Goal: Task Accomplishment & Management: Manage account settings

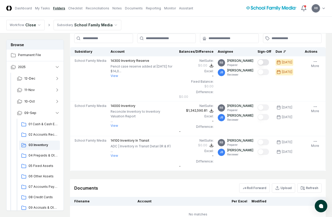
scroll to position [52, 0]
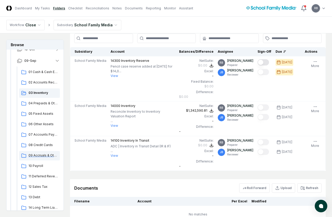
click at [39, 156] on span "09 Accruals & Other ST Liab" at bounding box center [42, 155] width 29 height 5
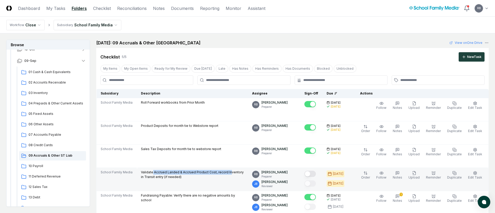
drag, startPoint x: 160, startPoint y: 171, endPoint x: 228, endPoint y: 173, distance: 67.7
click at [228, 173] on p "Validate Accrued Landed & Accrued Product Cost, record Inventory in Transit ent…" at bounding box center [192, 174] width 103 height 9
click at [316, 172] on button "Mark complete" at bounding box center [309, 174] width 11 height 6
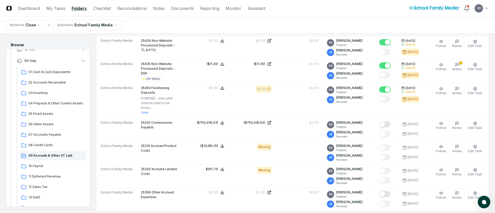
scroll to position [392, 0]
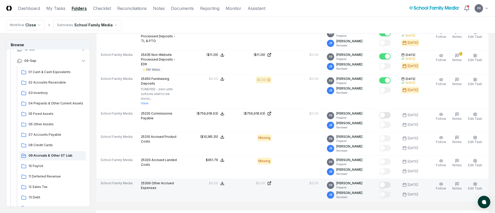
click at [332, 182] on button "Mark complete" at bounding box center [384, 185] width 11 height 6
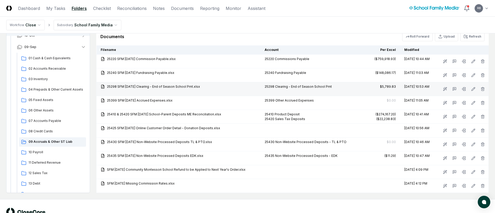
scroll to position [523, 0]
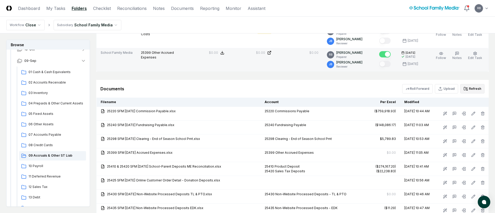
click at [332, 84] on button "Refresh" at bounding box center [472, 88] width 24 height 9
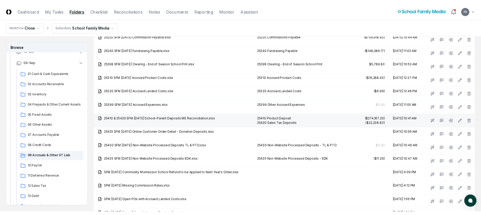
scroll to position [601, 0]
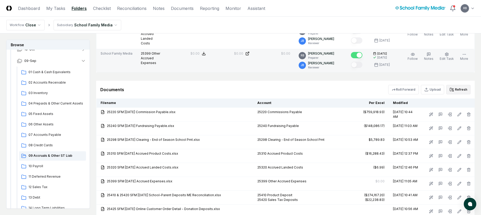
click at [332, 88] on button "Refresh" at bounding box center [458, 89] width 24 height 9
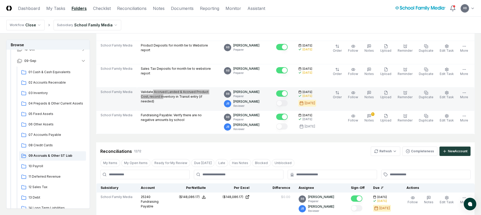
scroll to position [78, 0]
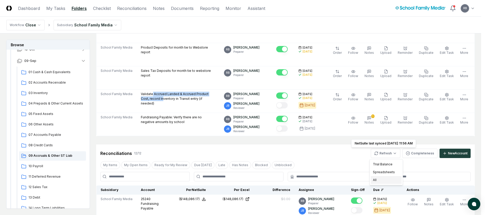
click at [332, 179] on div "All" at bounding box center [386, 180] width 31 height 8
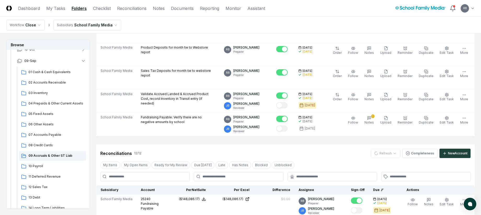
click at [332, 152] on div "Reconciliations 12 / 12 Refresh Completeness New Account" at bounding box center [285, 153] width 370 height 9
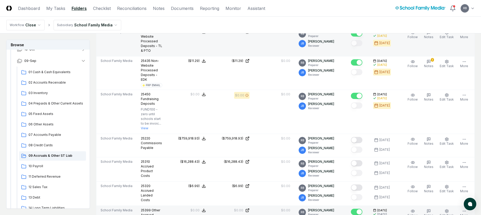
scroll to position [470, 0]
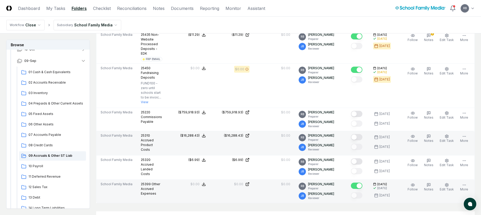
click at [332, 137] on button "Mark complete" at bounding box center [356, 137] width 11 height 6
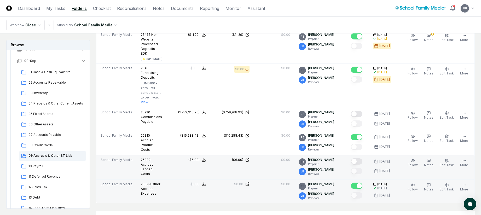
click at [332, 162] on button "Mark complete" at bounding box center [356, 161] width 11 height 6
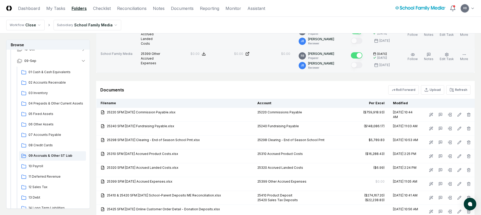
scroll to position [601, 0]
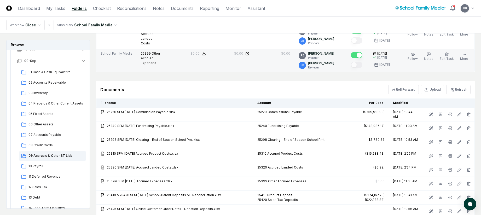
click at [296, 12] on header "CloseCore Dashboard My Tasks Folders Checklist Reconciliations Notes Documents …" at bounding box center [240, 8] width 481 height 17
click at [332, 90] on button "Refresh" at bounding box center [458, 89] width 24 height 9
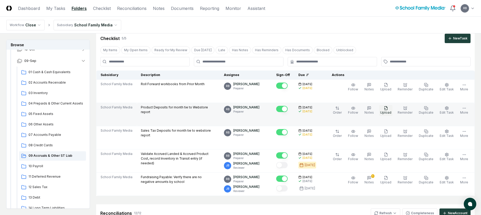
scroll to position [97, 0]
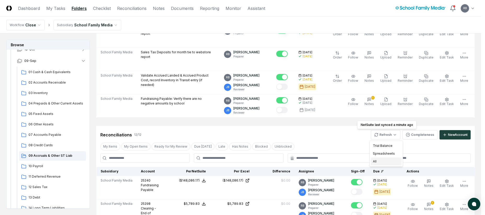
click at [332, 161] on div "All" at bounding box center [386, 162] width 31 height 8
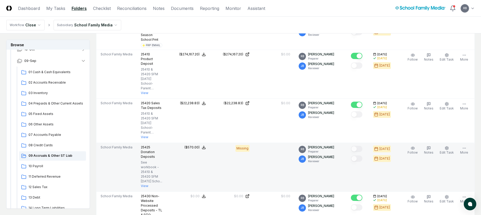
scroll to position [306, 0]
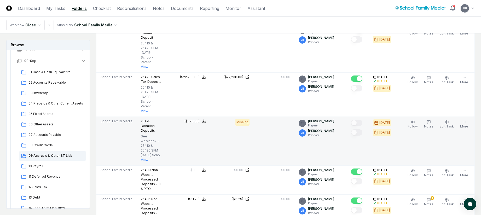
click at [143, 161] on button "View" at bounding box center [145, 160] width 8 height 5
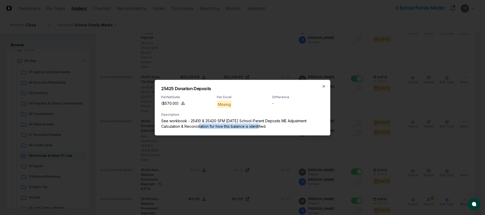
drag, startPoint x: 227, startPoint y: 125, endPoint x: 258, endPoint y: 125, distance: 31.1
click at [258, 125] on p "See workbook - 25410 & 25420 SFM [DATE] School-Parent Deposits ME Adjustment Ca…" at bounding box center [242, 123] width 163 height 11
click at [326, 85] on icon "button" at bounding box center [324, 86] width 4 height 4
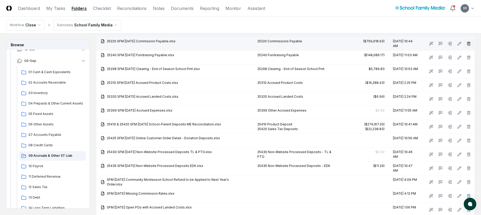
scroll to position [646, 0]
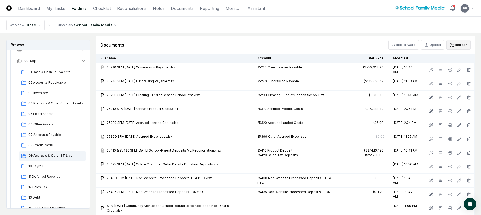
click at [332, 45] on button "Refresh" at bounding box center [458, 44] width 24 height 9
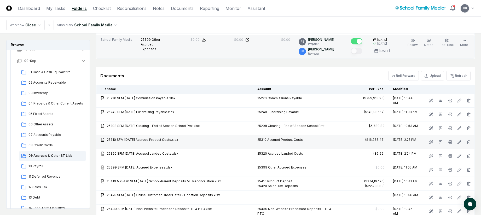
scroll to position [567, 0]
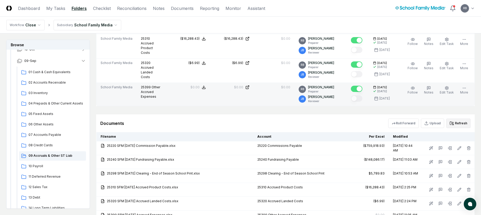
click at [332, 122] on icon at bounding box center [452, 123] width 4 height 4
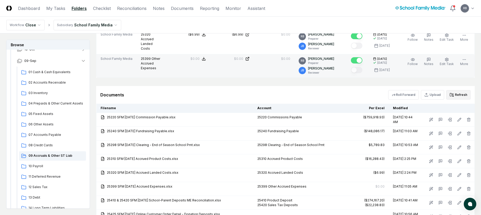
scroll to position [593, 0]
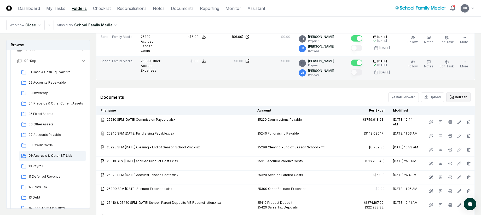
click at [108, 95] on div "Documents" at bounding box center [112, 97] width 24 height 6
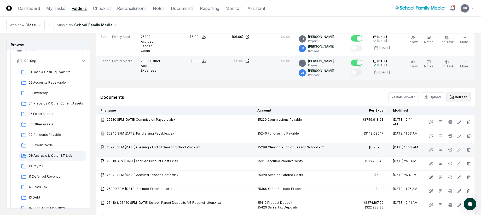
scroll to position [698, 0]
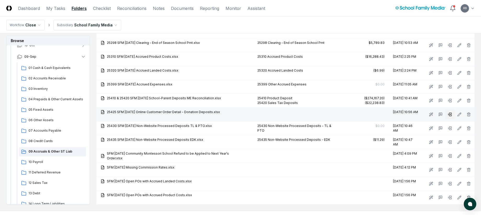
click at [332, 114] on button at bounding box center [449, 114] width 9 height 9
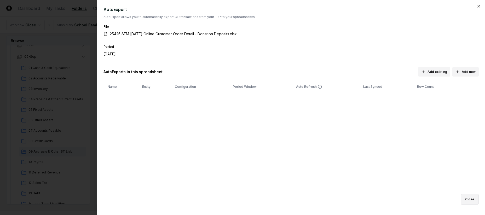
click at [332, 195] on button "Close" at bounding box center [470, 199] width 18 height 10
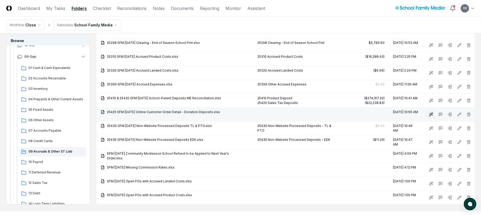
click at [332, 114] on icon at bounding box center [430, 114] width 1 height 0
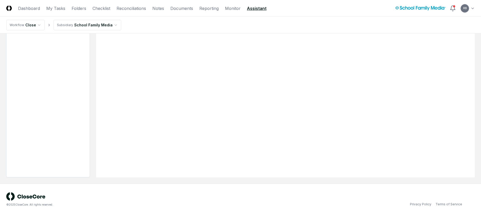
scroll to position [0, 0]
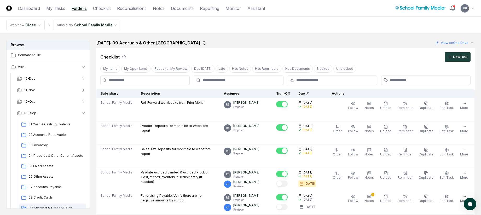
scroll to position [698, 0]
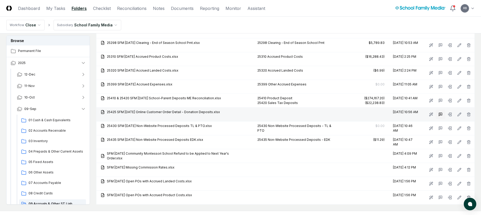
click at [332, 113] on icon at bounding box center [440, 114] width 4 height 4
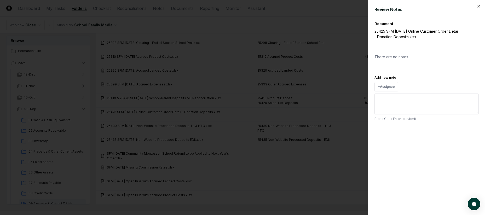
click at [332, 103] on textarea "Add new note" at bounding box center [426, 104] width 104 height 21
type textarea "**********"
click at [332, 129] on button "Cancel" at bounding box center [448, 130] width 20 height 10
click at [332, 6] on icon "button" at bounding box center [479, 6] width 4 height 4
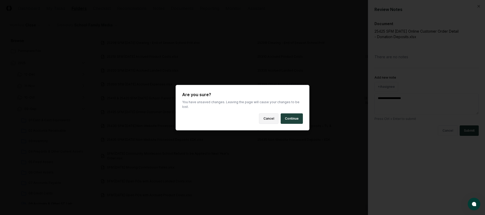
click at [274, 115] on button "Cancel" at bounding box center [269, 118] width 20 height 10
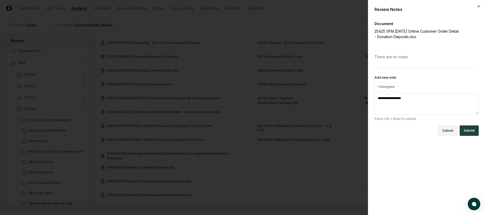
click at [332, 131] on button "Cancel" at bounding box center [448, 130] width 20 height 10
click at [332, 129] on button "Cancel" at bounding box center [448, 130] width 20 height 10
click at [332, 5] on icon "button" at bounding box center [479, 6] width 4 height 4
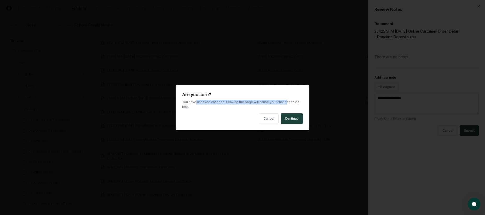
drag, startPoint x: 196, startPoint y: 104, endPoint x: 284, endPoint y: 104, distance: 88.0
click at [284, 104] on p "You have unsaved changes. Leaving the page will cause your changes to be lost." at bounding box center [242, 104] width 121 height 9
click at [290, 115] on button "Continue" at bounding box center [292, 118] width 22 height 10
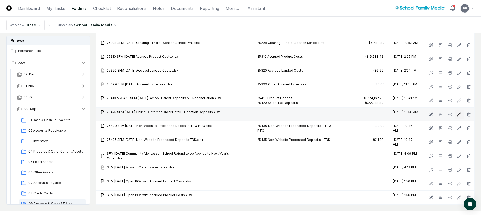
click at [332, 113] on icon at bounding box center [459, 114] width 4 height 4
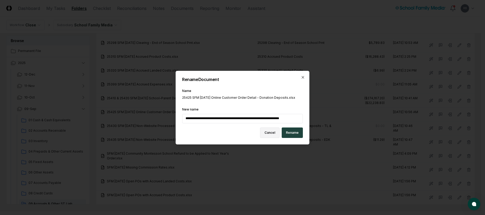
click at [268, 131] on button "Cancel" at bounding box center [270, 132] width 20 height 10
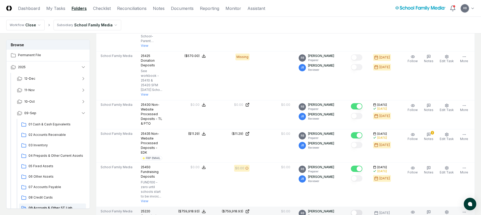
scroll to position [358, 0]
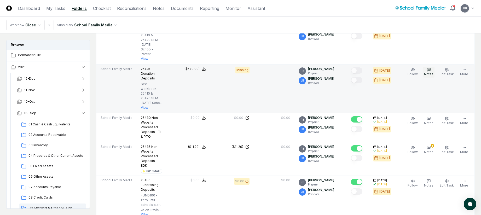
click at [332, 71] on icon "button" at bounding box center [429, 70] width 4 height 4
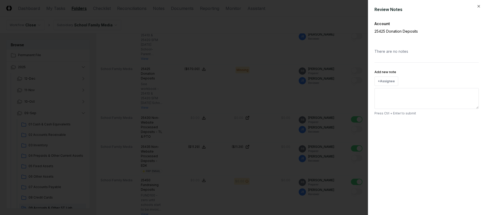
click at [332, 100] on textarea "Add new note" at bounding box center [426, 98] width 104 height 21
type textarea "**********"
click at [332, 125] on button "Submit" at bounding box center [469, 125] width 19 height 10
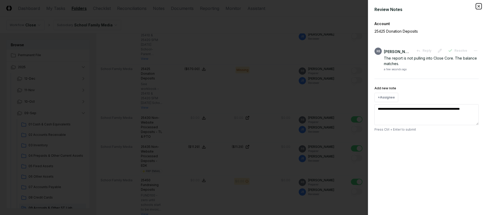
click at [332, 6] on icon "button" at bounding box center [479, 6] width 4 height 4
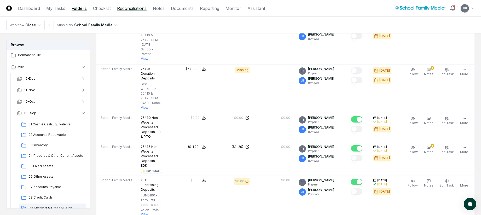
click at [134, 9] on link "Reconciliations" at bounding box center [132, 8] width 30 height 6
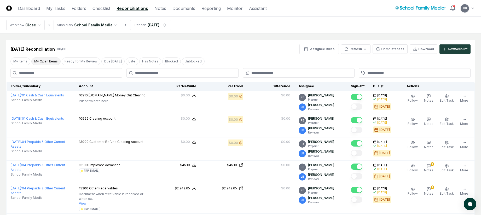
click at [47, 60] on button "My Open Items" at bounding box center [45, 61] width 29 height 8
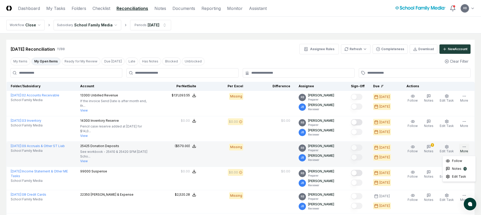
click at [332, 145] on icon "button" at bounding box center [464, 147] width 4 height 4
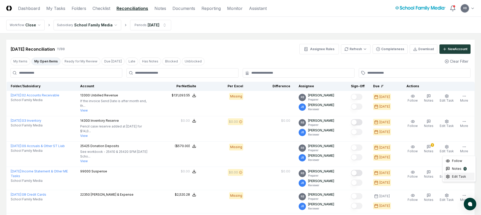
click at [332, 176] on span "Edit Task" at bounding box center [459, 176] width 14 height 5
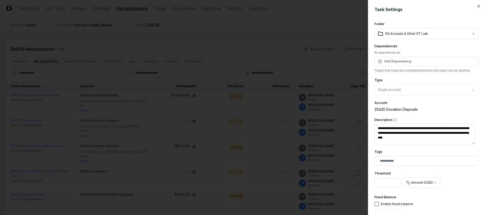
drag, startPoint x: 419, startPoint y: 138, endPoint x: 366, endPoint y: 121, distance: 55.9
click at [332, 121] on body "CloseCore Dashboard My Tasks Folders Checklist Reconciliations Notes Documents …" at bounding box center [240, 199] width 481 height 399
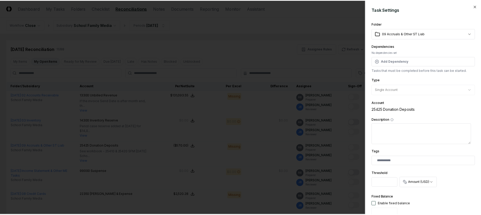
scroll to position [155, 0]
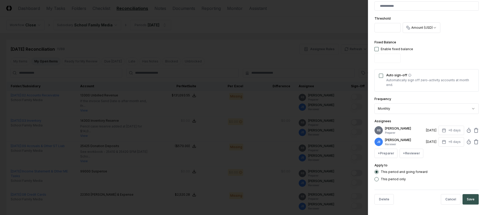
click at [332, 199] on button "Save" at bounding box center [470, 199] width 16 height 10
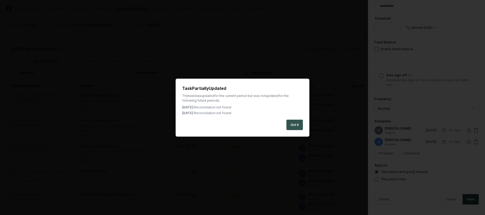
click at [294, 125] on button "Got it" at bounding box center [294, 125] width 16 height 10
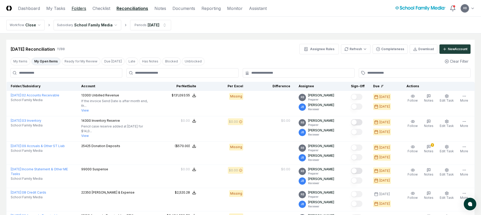
click at [75, 8] on link "Folders" at bounding box center [79, 8] width 15 height 6
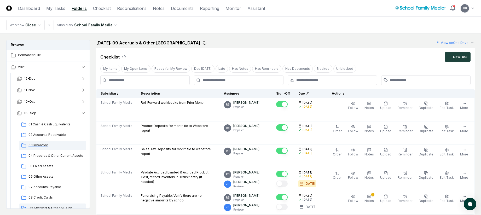
click at [35, 145] on span "03 Inventory" at bounding box center [55, 145] width 55 height 5
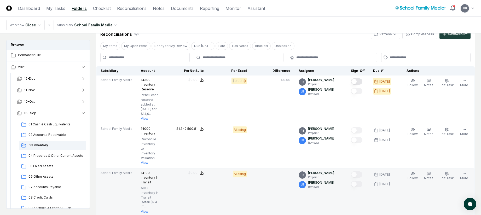
scroll to position [197, 0]
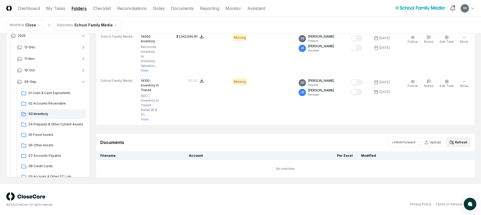
click at [332, 144] on button "Refresh" at bounding box center [458, 142] width 24 height 9
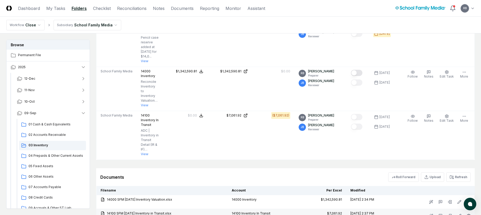
scroll to position [118, 0]
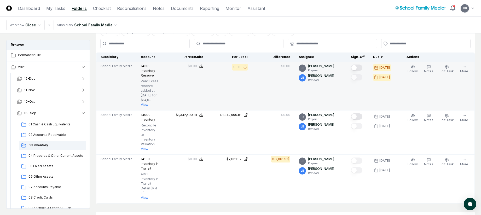
click at [332, 67] on button "Mark complete" at bounding box center [356, 68] width 11 height 6
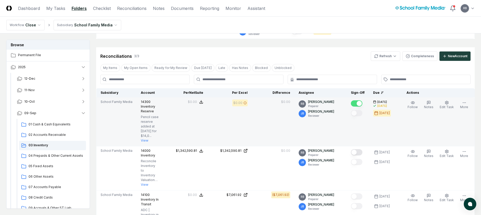
scroll to position [40, 0]
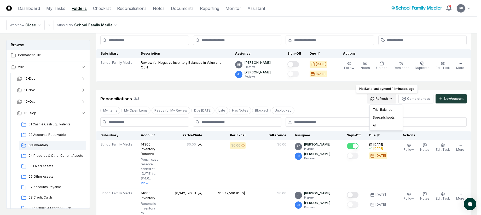
click at [332, 99] on html "CloseCore Dashboard My Tasks Folders Checklist Reconciliations Notes Documents …" at bounding box center [240, 171] width 481 height 422
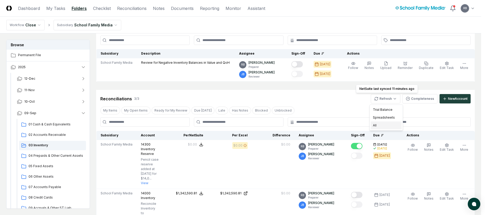
click at [332, 125] on div "All" at bounding box center [386, 125] width 31 height 8
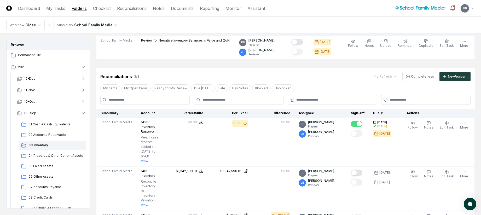
scroll to position [92, 0]
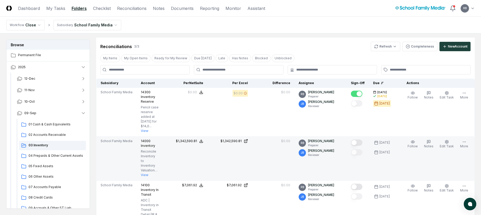
click at [332, 143] on button "Mark complete" at bounding box center [356, 143] width 11 height 6
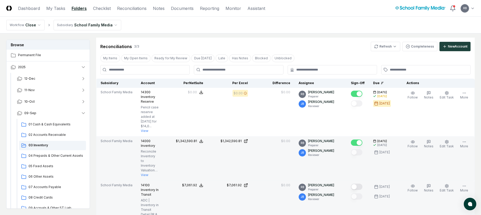
click at [332, 184] on button "Mark complete" at bounding box center [356, 187] width 11 height 6
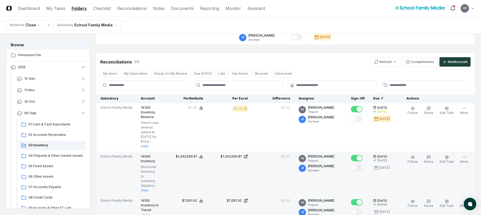
scroll to position [0, 0]
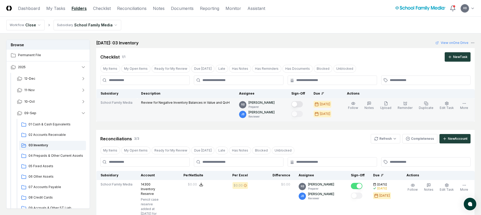
click at [303, 103] on button "Mark complete" at bounding box center [296, 104] width 11 height 6
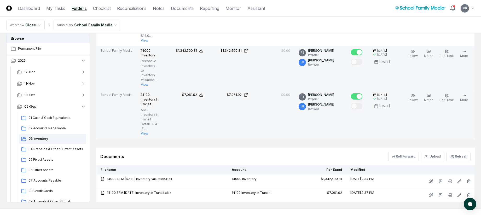
scroll to position [183, 0]
click at [130, 8] on link "Reconciliations" at bounding box center [132, 8] width 30 height 6
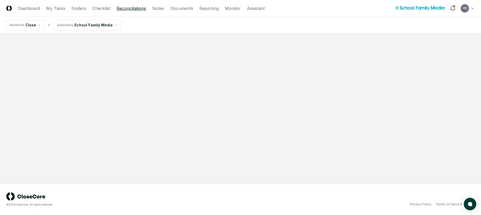
scroll to position [0, 0]
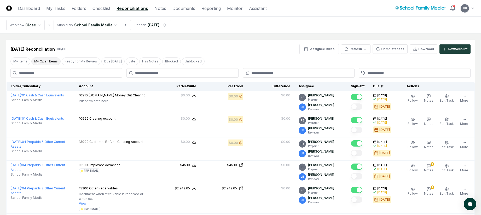
click at [42, 59] on button "My Open Items" at bounding box center [45, 61] width 29 height 8
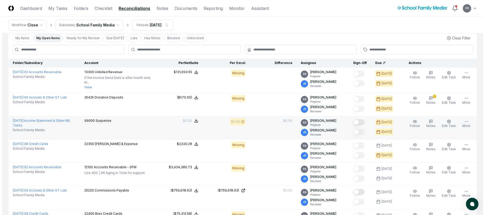
scroll to position [52, 0]
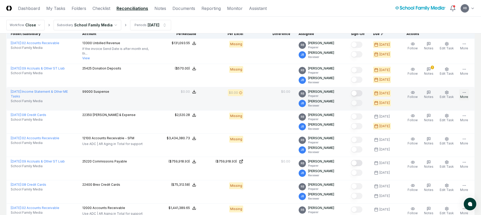
click at [332, 94] on icon "button" at bounding box center [464, 92] width 4 height 4
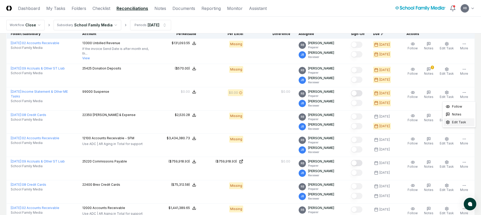
click at [332, 121] on span "Edit Task" at bounding box center [459, 122] width 14 height 5
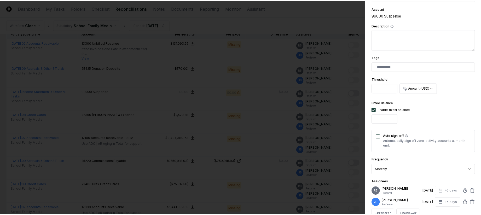
scroll to position [155, 0]
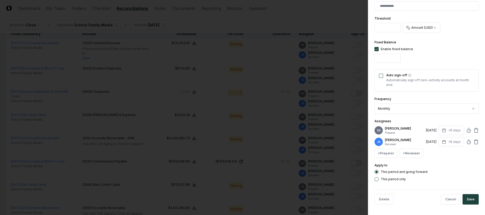
click at [332, 76] on button "Auto sign-off" at bounding box center [381, 76] width 4 height 4
click at [332, 196] on button "Save" at bounding box center [470, 199] width 16 height 10
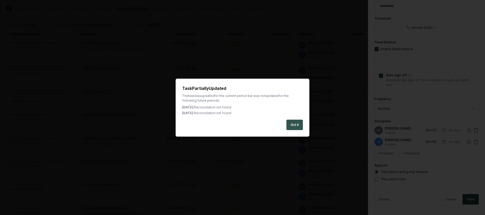
click at [299, 126] on button "Got it" at bounding box center [294, 125] width 16 height 10
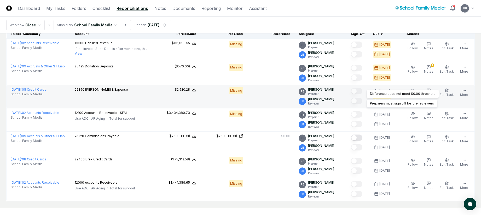
click at [332, 95] on div at bounding box center [356, 91] width 11 height 7
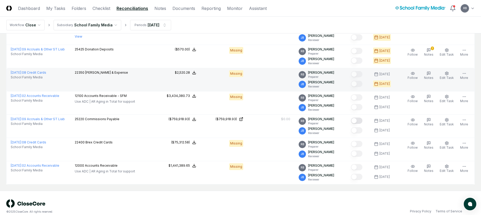
scroll to position [78, 0]
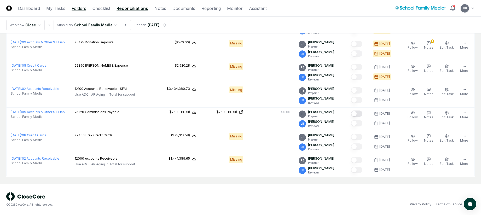
click at [84, 7] on link "Folders" at bounding box center [79, 8] width 15 height 6
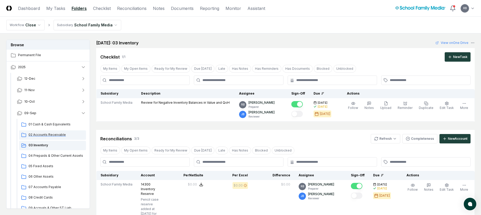
click at [48, 133] on span "02 Accounts Receivable" at bounding box center [55, 134] width 55 height 5
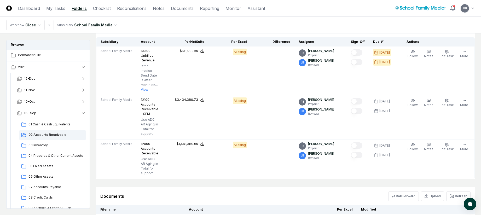
scroll to position [211, 0]
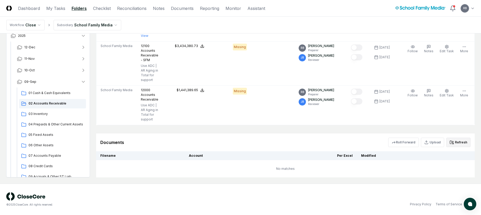
click at [332, 140] on button "Refresh" at bounding box center [458, 142] width 24 height 9
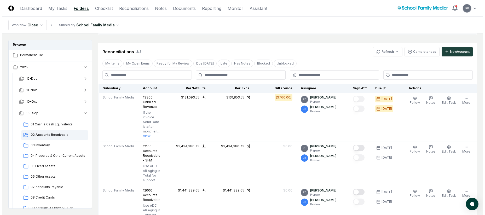
scroll to position [80, 0]
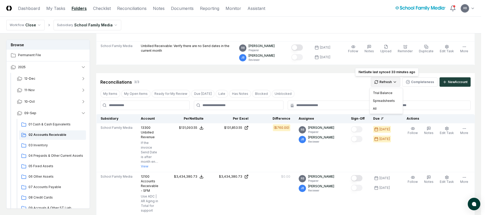
click at [332, 82] on html "CloseCore Dashboard My Tasks Folders Checklist Reconciliations Notes Documents …" at bounding box center [242, 138] width 485 height 436
click at [332, 109] on div "All" at bounding box center [386, 109] width 31 height 8
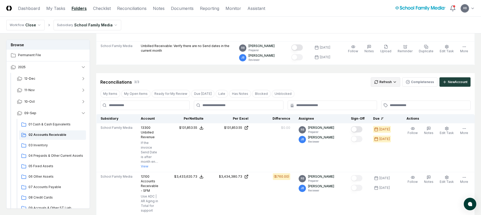
click at [332, 83] on html "CloseCore Dashboard My Tasks Folders Checklist Reconciliations Notes Documents …" at bounding box center [240, 138] width 481 height 436
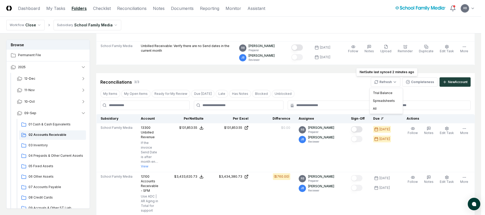
click at [332, 96] on html "CloseCore Dashboard My Tasks Folders Checklist Reconciliations Notes Documents …" at bounding box center [242, 138] width 485 height 436
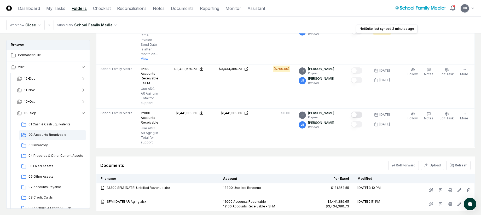
scroll to position [221, 0]
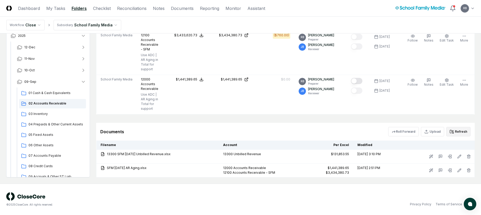
click at [332, 131] on button "Refresh" at bounding box center [458, 131] width 24 height 9
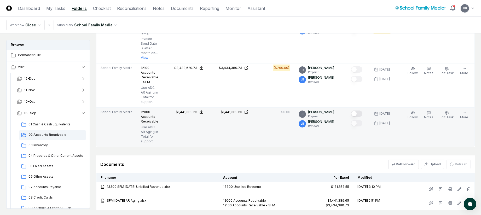
scroll to position [143, 0]
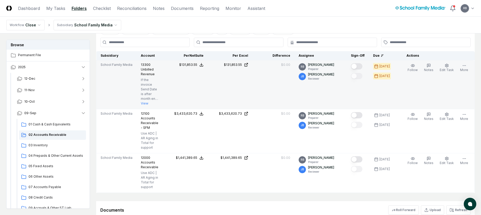
click at [332, 65] on button "Mark complete" at bounding box center [356, 66] width 11 height 6
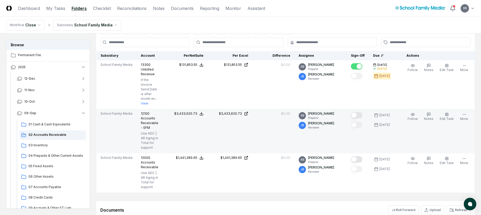
click at [332, 111] on td at bounding box center [358, 131] width 22 height 44
click at [332, 114] on button "Mark complete" at bounding box center [356, 115] width 11 height 6
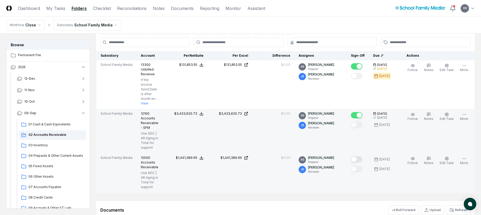
click at [332, 158] on button "Mark complete" at bounding box center [356, 159] width 11 height 6
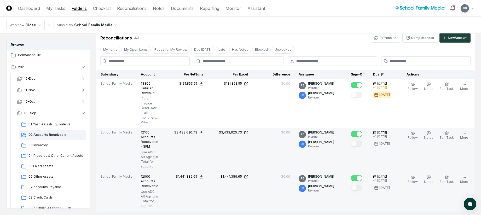
scroll to position [0, 0]
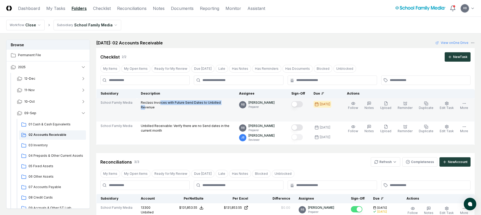
drag, startPoint x: 158, startPoint y: 102, endPoint x: 221, endPoint y: 103, distance: 63.0
click at [221, 103] on p "Reclass Invoices with Future Send Dates to Unbilled Revenue" at bounding box center [186, 104] width 90 height 9
click at [303, 104] on button "Mark complete" at bounding box center [296, 104] width 11 height 6
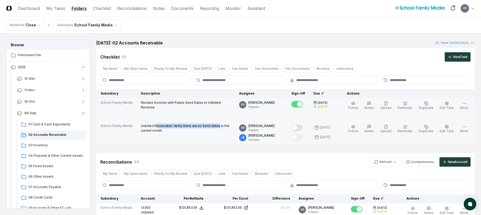
drag, startPoint x: 155, startPoint y: 125, endPoint x: 216, endPoint y: 124, distance: 60.6
click at [216, 124] on p "Unbilled Receivable: Verify there are no Send dates in the current month" at bounding box center [186, 128] width 90 height 9
click at [303, 126] on button "Mark complete" at bounding box center [296, 127] width 11 height 6
click at [322, 28] on nav "Workflow Close Subsidiary School Family Media" at bounding box center [240, 25] width 481 height 17
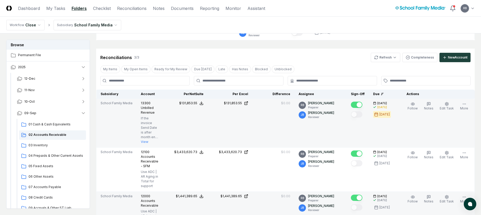
click at [332, 103] on button "Mark complete" at bounding box center [356, 105] width 11 height 6
click at [332, 106] on icon "button" at bounding box center [429, 104] width 4 height 4
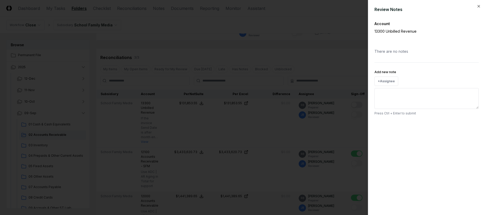
click at [332, 95] on textarea "Add new note" at bounding box center [426, 98] width 104 height 21
type textarea "*"
click at [332, 92] on textarea "**********" at bounding box center [426, 98] width 104 height 21
click at [332, 94] on textarea "**********" at bounding box center [426, 98] width 104 height 21
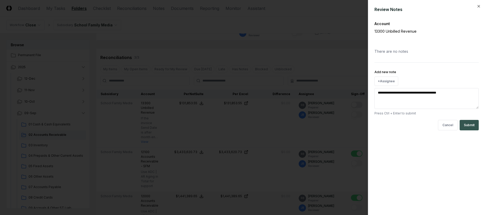
type textarea "**********"
click at [332, 123] on button "Submit" at bounding box center [469, 125] width 19 height 10
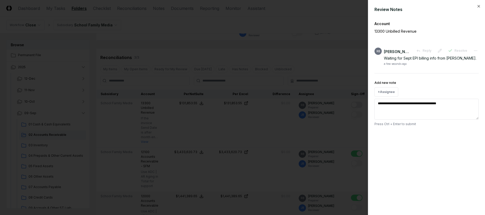
click at [332, 9] on div "Review Notes" at bounding box center [426, 9] width 104 height 6
click at [332, 6] on icon "button" at bounding box center [479, 6] width 4 height 4
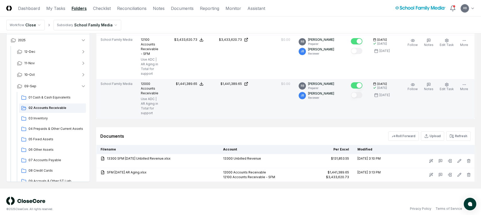
scroll to position [221, 0]
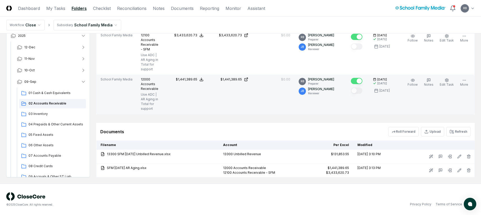
click at [80, 7] on link "Folders" at bounding box center [79, 8] width 15 height 6
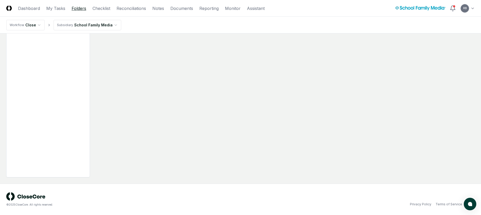
scroll to position [0, 0]
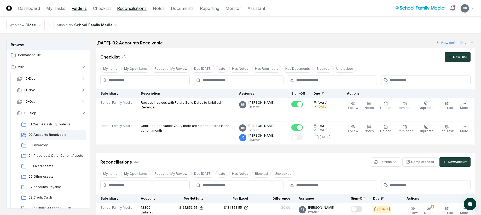
click at [128, 8] on link "Reconciliations" at bounding box center [132, 8] width 30 height 6
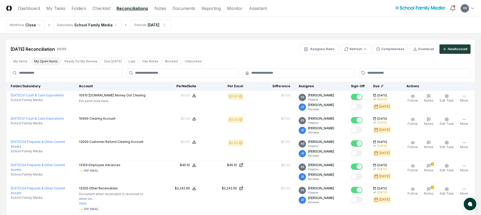
click at [45, 58] on button "My Open Items" at bounding box center [45, 61] width 29 height 8
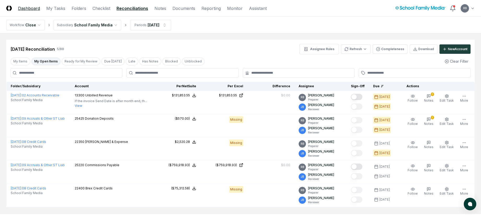
click at [30, 8] on link "Dashboard" at bounding box center [29, 8] width 22 height 6
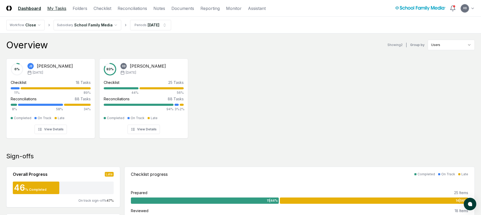
click at [53, 8] on link "My Tasks" at bounding box center [56, 8] width 19 height 6
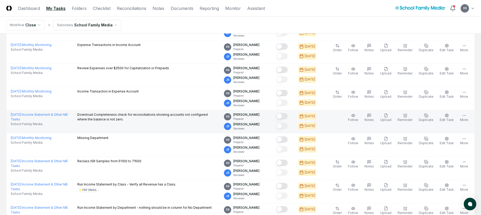
scroll to position [78, 0]
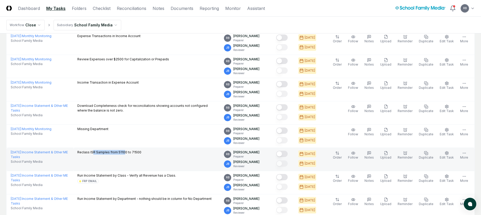
drag, startPoint x: 102, startPoint y: 152, endPoint x: 133, endPoint y: 151, distance: 31.4
click at [133, 151] on p "Reclass ISR Samples from 51100 to 71500" at bounding box center [109, 152] width 64 height 5
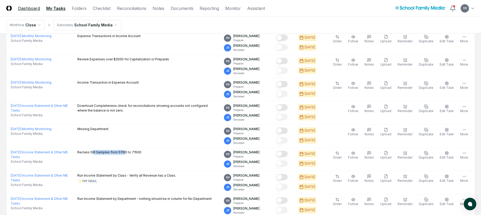
click at [33, 9] on link "Dashboard" at bounding box center [29, 8] width 22 height 6
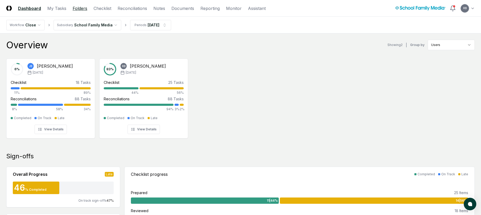
click at [80, 9] on link "Folders" at bounding box center [80, 8] width 15 height 6
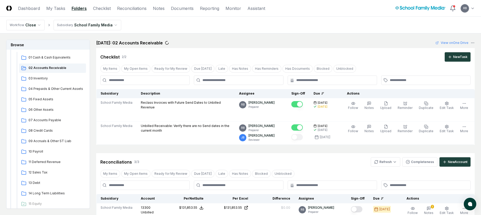
scroll to position [194, 0]
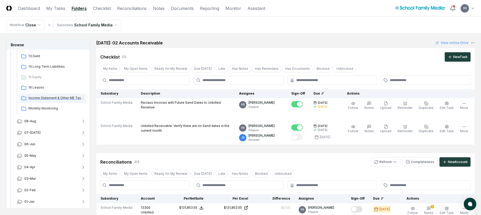
click at [52, 98] on span "Income Statement & Other ME Tasks" at bounding box center [55, 98] width 55 height 5
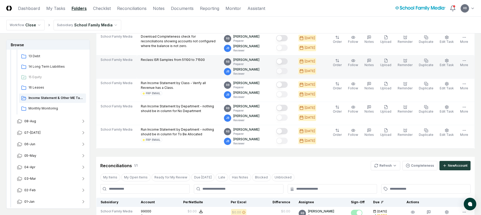
scroll to position [26, 0]
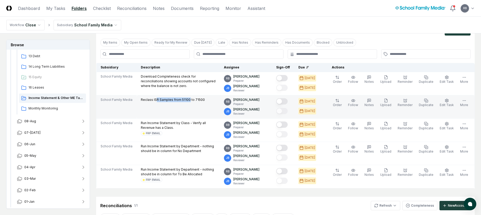
drag, startPoint x: 154, startPoint y: 98, endPoint x: 188, endPoint y: 98, distance: 33.7
click at [188, 98] on p "Reclass ISR Samples from 51100 to 71500" at bounding box center [173, 99] width 64 height 5
click at [283, 99] on div at bounding box center [281, 101] width 11 height 7
click at [286, 100] on button "Mark complete" at bounding box center [281, 101] width 11 height 6
drag, startPoint x: 155, startPoint y: 98, endPoint x: 184, endPoint y: 99, distance: 29.5
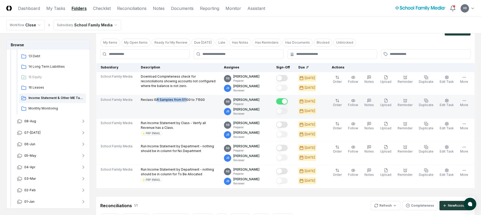
click at [184, 99] on p "Reclass ISR Samples from 51100 to 71500" at bounding box center [173, 99] width 64 height 5
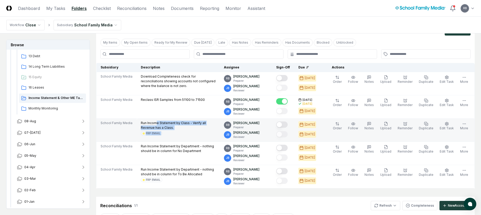
drag, startPoint x: 155, startPoint y: 123, endPoint x: 228, endPoint y: 123, distance: 72.6
click at [228, 123] on tr "School Family Media Run Income Statement by Class - Verify all Revenue has a Cl…" at bounding box center [285, 130] width 378 height 23
click at [332, 124] on icon "button" at bounding box center [369, 124] width 4 height 4
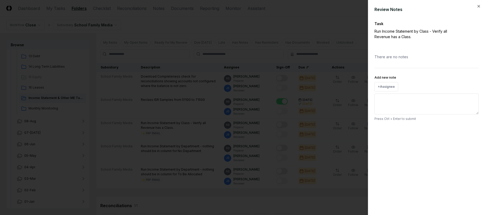
click at [332, 97] on textarea "Add new note" at bounding box center [426, 104] width 104 height 21
type textarea "**********"
click at [332, 131] on button "Submit" at bounding box center [469, 130] width 19 height 10
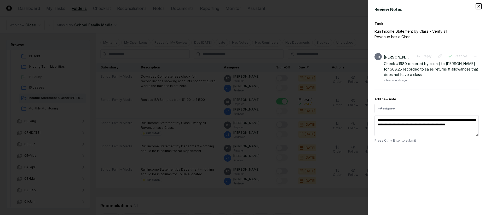
click at [332, 5] on icon "button" at bounding box center [479, 6] width 4 height 4
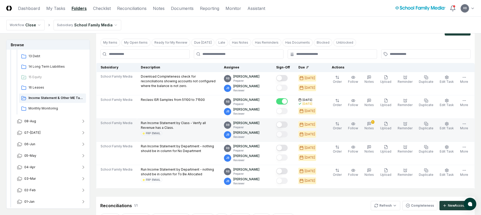
click at [288, 125] on button "Mark complete" at bounding box center [281, 124] width 11 height 6
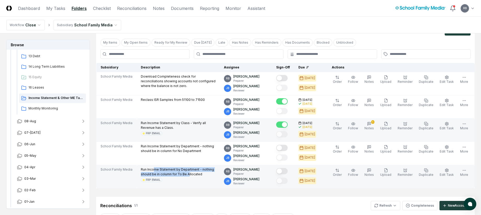
drag, startPoint x: 152, startPoint y: 170, endPoint x: 176, endPoint y: 173, distance: 24.2
click at [176, 173] on p "Run Income Statement by Department - nothing should be in column for To Be Allo…" at bounding box center [178, 171] width 75 height 9
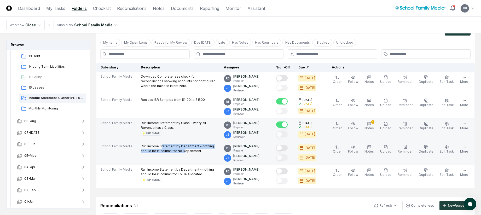
drag, startPoint x: 160, startPoint y: 147, endPoint x: 172, endPoint y: 149, distance: 12.1
click at [172, 149] on p "Run Income Statement by Department - nothing should be in column for No Departm…" at bounding box center [178, 148] width 75 height 9
click at [332, 148] on icon "button" at bounding box center [369, 147] width 4 height 4
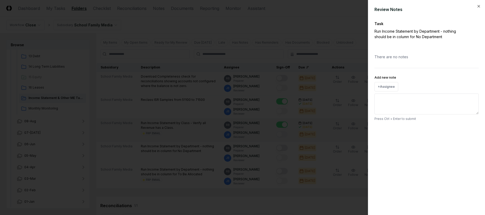
click at [332, 106] on textarea "Add new note" at bounding box center [426, 104] width 104 height 21
type textarea "**********"
click at [332, 131] on button "Submit" at bounding box center [469, 130] width 19 height 10
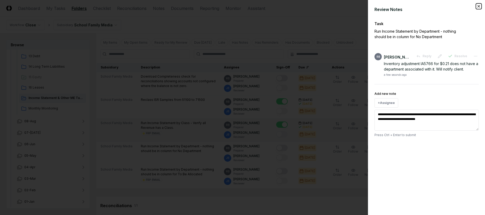
click at [332, 5] on icon "button" at bounding box center [479, 6] width 4 height 4
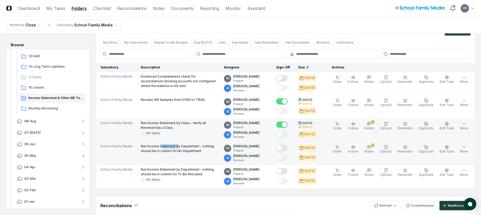
drag, startPoint x: 160, startPoint y: 146, endPoint x: 176, endPoint y: 148, distance: 16.4
click at [176, 148] on p "Run Income Statement by Department - nothing should be in column for No Departm…" at bounding box center [178, 148] width 75 height 9
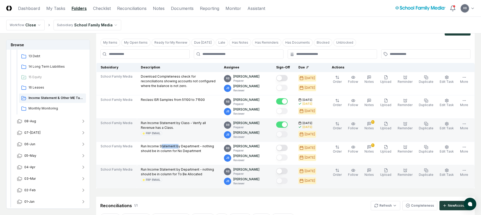
click at [288, 171] on button "Mark complete" at bounding box center [281, 171] width 11 height 6
click at [137, 8] on link "Reconciliations" at bounding box center [132, 8] width 30 height 6
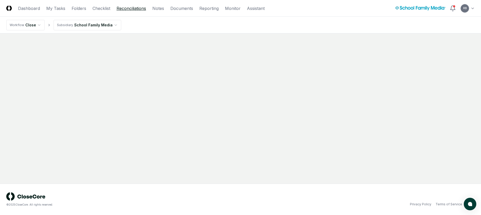
scroll to position [0, 0]
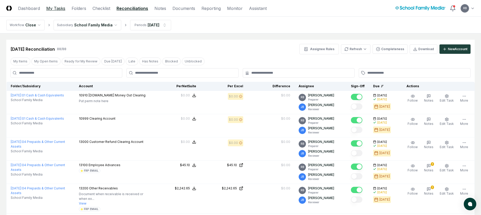
click at [57, 9] on link "My Tasks" at bounding box center [55, 8] width 19 height 6
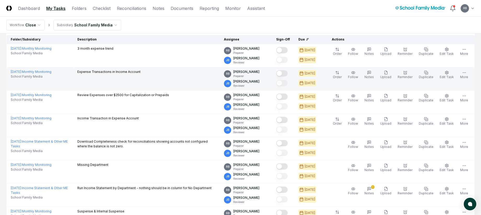
scroll to position [42, 0]
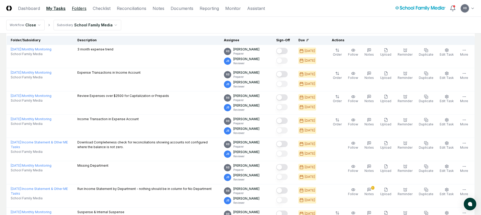
click at [79, 9] on link "Folders" at bounding box center [79, 8] width 15 height 6
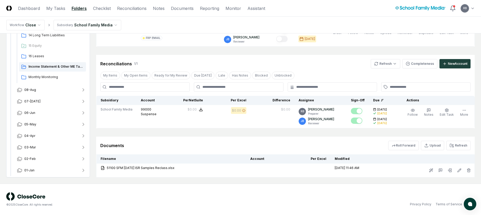
scroll to position [63, 0]
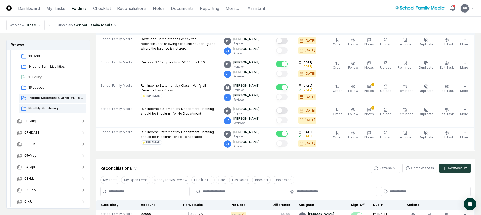
click at [55, 107] on span "Monthly Monitoring" at bounding box center [55, 108] width 55 height 5
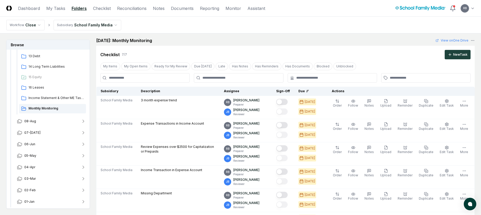
scroll to position [0, 0]
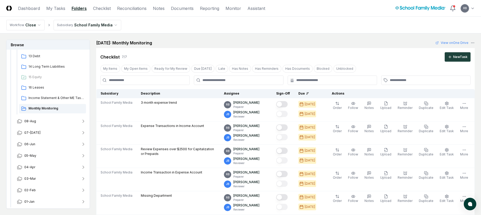
click at [332, 7] on header "CloseCore Dashboard My Tasks Folders Checklist Reconciliations Notes Documents …" at bounding box center [240, 8] width 481 height 17
click at [43, 94] on div "Income Statement & Other ME Tasks" at bounding box center [52, 98] width 67 height 9
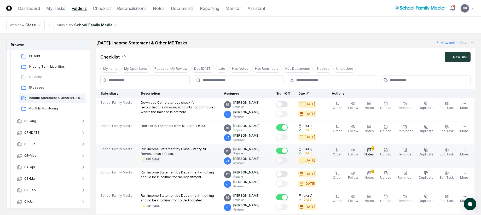
click at [332, 149] on div "1" at bounding box center [372, 148] width 3 height 4
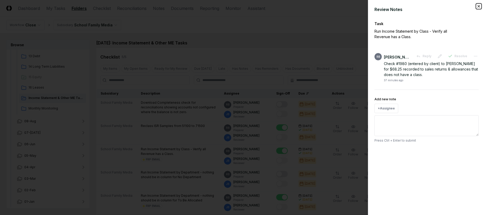
click at [332, 6] on icon "button" at bounding box center [479, 6] width 4 height 4
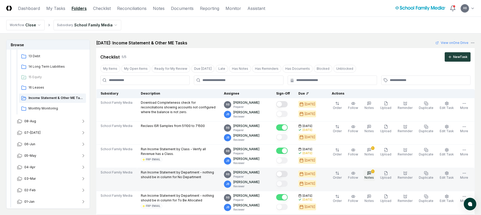
click at [332, 172] on div "1" at bounding box center [372, 172] width 3 height 4
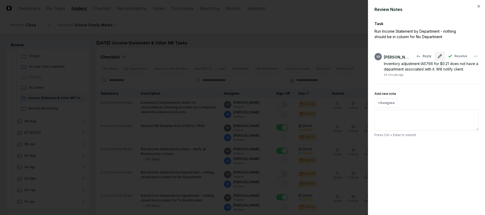
click at [332, 56] on button at bounding box center [439, 55] width 10 height 9
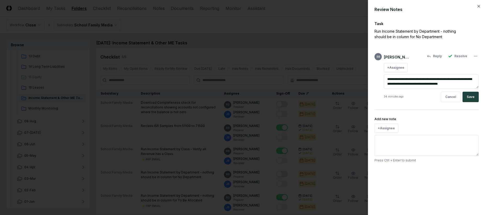
drag, startPoint x: 433, startPoint y: 83, endPoint x: 457, endPoint y: 82, distance: 23.5
click at [332, 82] on textarea "**********" at bounding box center [431, 81] width 95 height 14
type textarea "**********"
click at [332, 96] on button "Save" at bounding box center [470, 97] width 16 height 10
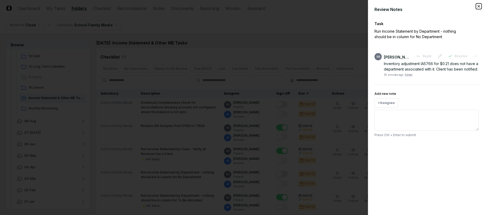
click at [332, 7] on icon "button" at bounding box center [479, 6] width 4 height 4
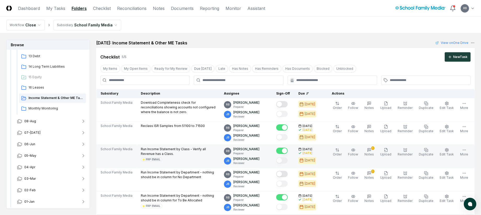
scroll to position [26, 0]
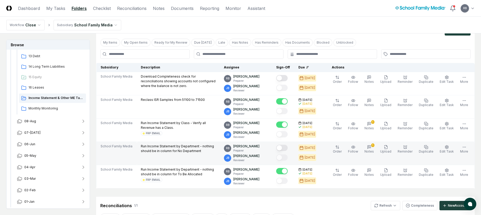
click at [284, 147] on button "Mark complete" at bounding box center [281, 148] width 11 height 6
click at [332, 147] on icon "button" at bounding box center [369, 147] width 4 height 4
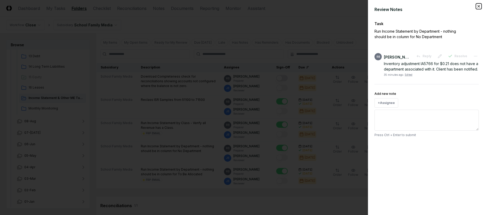
click at [332, 6] on icon "button" at bounding box center [479, 6] width 4 height 4
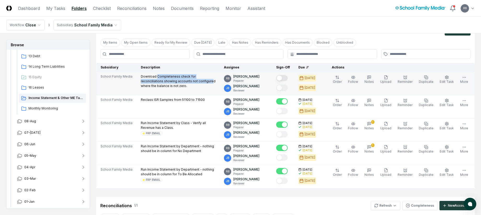
click at [187, 80] on p "Download Completeness check for reconciliations showing accounts not configured…" at bounding box center [178, 81] width 75 height 14
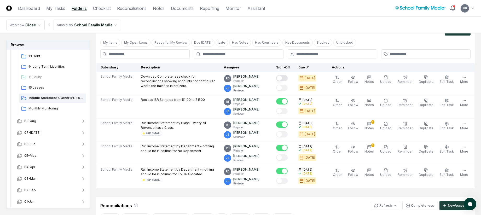
click at [332, 19] on nav "Workflow Close Subsidiary School Family Media" at bounding box center [240, 25] width 481 height 17
